Goal: Use online tool/utility: Utilize a website feature to perform a specific function

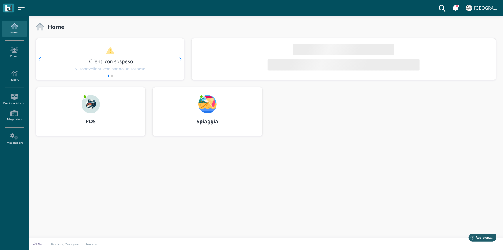
click at [202, 109] on img at bounding box center [207, 104] width 18 height 18
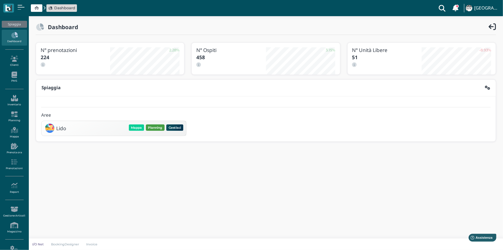
click at [159, 127] on button "Planning" at bounding box center [155, 127] width 19 height 6
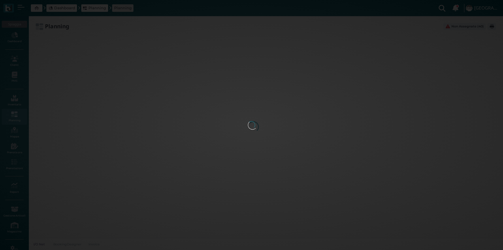
type input "2.8"
type input "55"
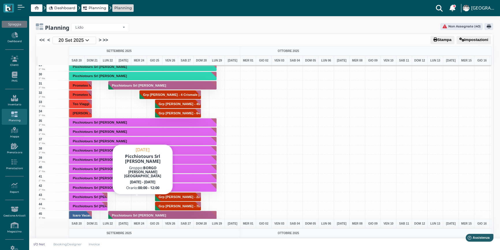
scroll to position [341, 0]
